Goal: Use online tool/utility: Utilize a website feature to perform a specific function

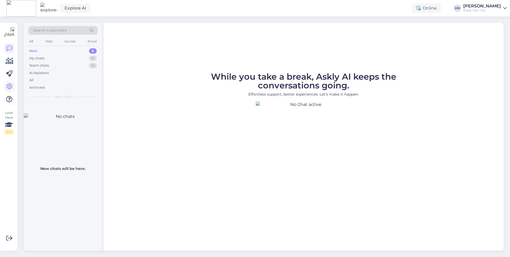
click at [7, 90] on icon at bounding box center [9, 86] width 6 height 6
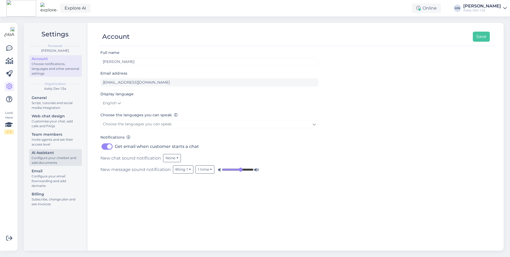
click at [47, 159] on div "Configure your chatbot and add documents" at bounding box center [56, 161] width 48 height 10
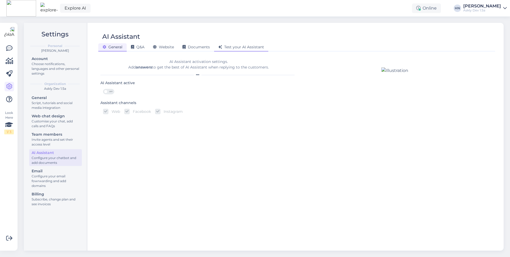
click at [241, 48] on span "Test your AI Assistant" at bounding box center [241, 47] width 46 height 5
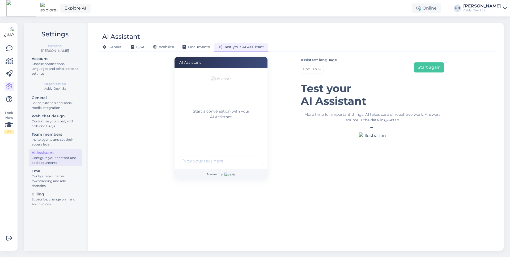
click at [221, 163] on input "text" at bounding box center [221, 161] width 87 height 11
type input "Hei"
click at [253, 157] on button "submit" at bounding box center [257, 161] width 8 height 8
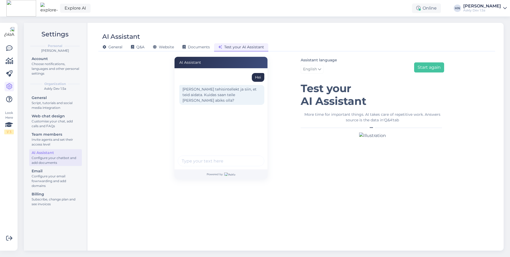
click at [212, 164] on input "text" at bounding box center [221, 161] width 87 height 11
type input "Telekaid pakute ?"
click at [253, 157] on button "submit" at bounding box center [257, 161] width 8 height 8
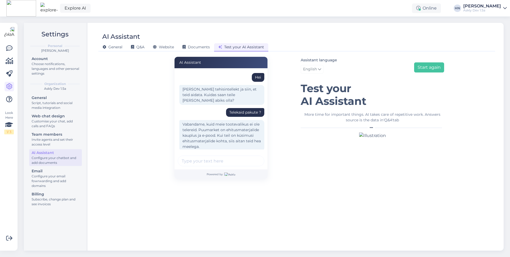
scroll to position [2, 0]
click at [208, 123] on div "Vabandame, kuid meie tootevalikus ei ole telereid. Puumarket on ehitusmaterjali…" at bounding box center [221, 133] width 85 height 31
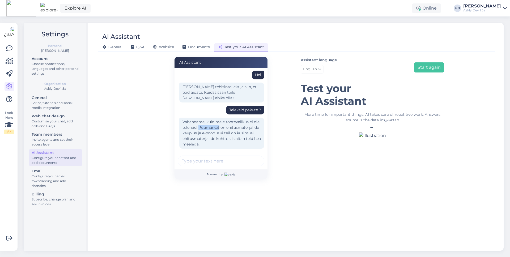
click at [208, 123] on div "Vabandame, kuid meie tootevalikus ei ole telereid. Puumarket on ehitusmaterjali…" at bounding box center [221, 133] width 85 height 31
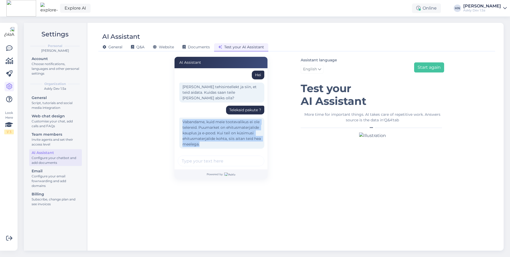
click at [478, 9] on div "Askly Dev 1.5a" at bounding box center [483, 10] width 38 height 4
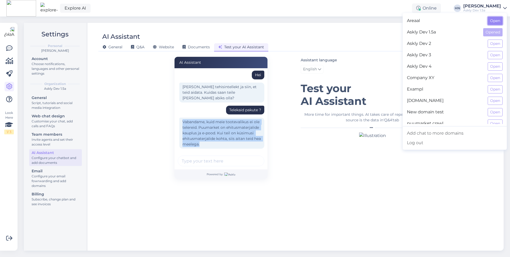
click at [497, 20] on button "Open" at bounding box center [495, 21] width 15 height 8
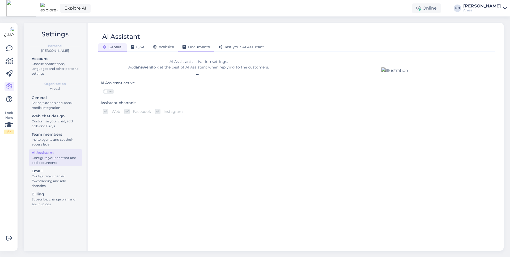
click at [204, 44] on div "Documents" at bounding box center [196, 47] width 36 height 8
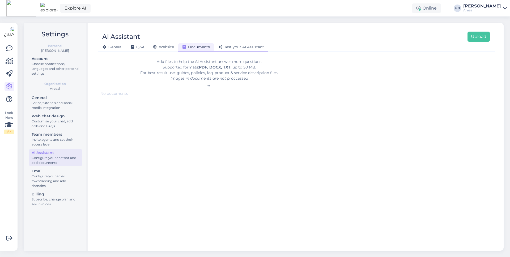
click at [224, 45] on span "Test your AI Assistant" at bounding box center [241, 47] width 46 height 5
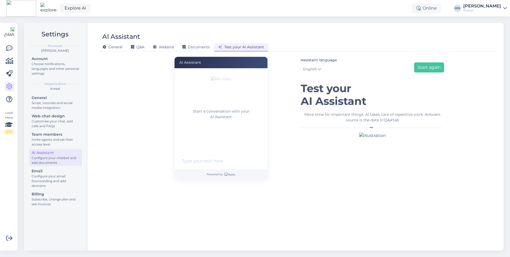
click at [199, 164] on input "text" at bounding box center [221, 161] width 87 height 11
type input "Telekaid pakute ?"
click at [253, 157] on button "submit" at bounding box center [257, 161] width 8 height 8
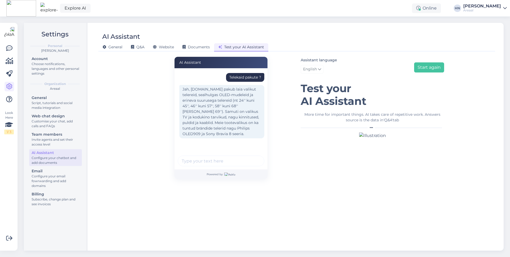
click at [212, 161] on input "text" at bounding box center [221, 161] width 87 height 11
click at [211, 163] on input "text" at bounding box center [221, 161] width 87 height 11
type input "sooviks suurt telekat"
click at [253, 157] on button "submit" at bounding box center [257, 161] width 8 height 8
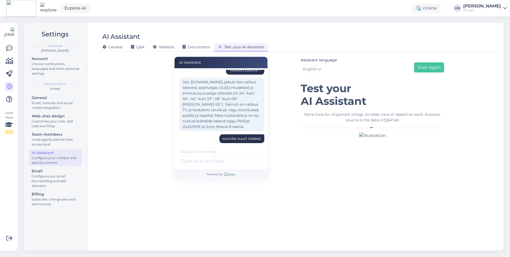
scroll to position [25, 0]
